Goal: Task Accomplishment & Management: Use online tool/utility

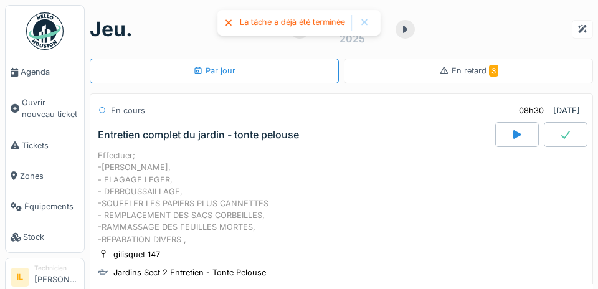
scroll to position [258, 0]
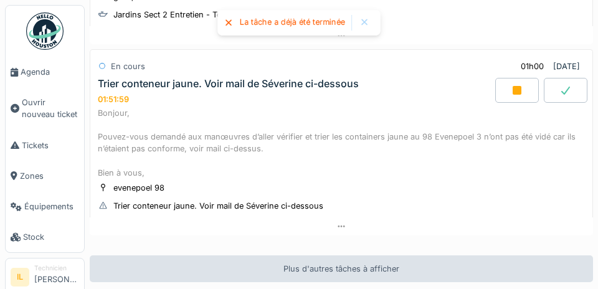
click at [511, 99] on div at bounding box center [517, 90] width 44 height 25
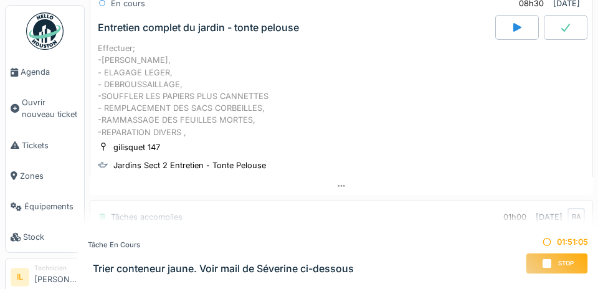
scroll to position [0, 0]
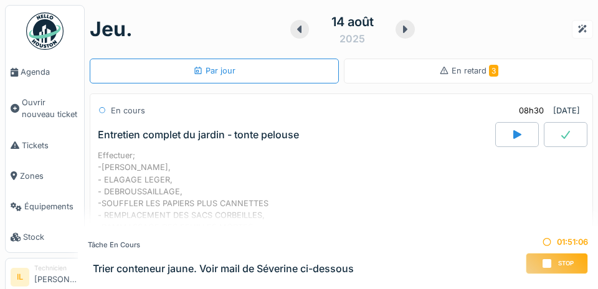
click at [550, 260] on icon at bounding box center [546, 263] width 9 height 9
click at [556, 260] on div "Stop" at bounding box center [557, 263] width 62 height 21
click at [547, 287] on div "Tâche en cours Trier conteneur jaune. Voir mail de [PERSON_NAME] ci-dessous 01:…" at bounding box center [338, 257] width 520 height 63
click at [559, 260] on span "Stop" at bounding box center [566, 263] width 16 height 9
